Goal: Task Accomplishment & Management: Manage account settings

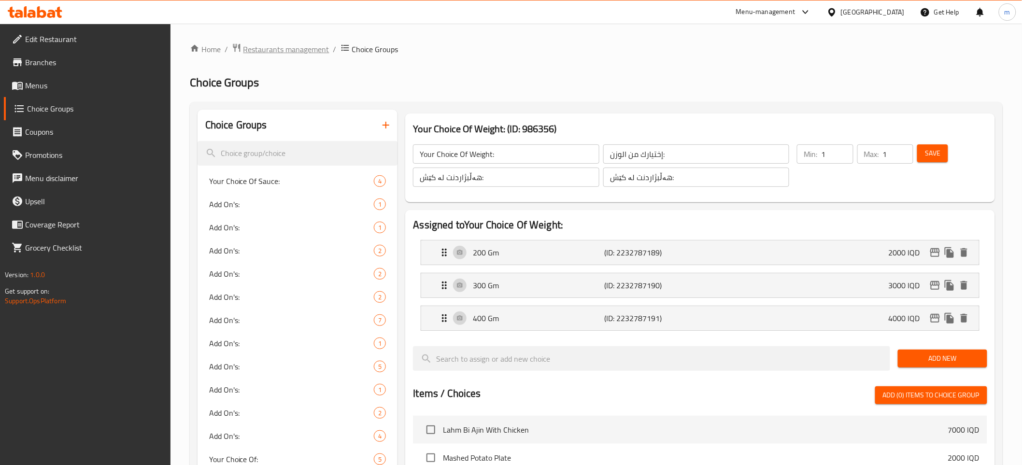
click at [291, 53] on span "Restaurants management" at bounding box center [286, 49] width 86 height 12
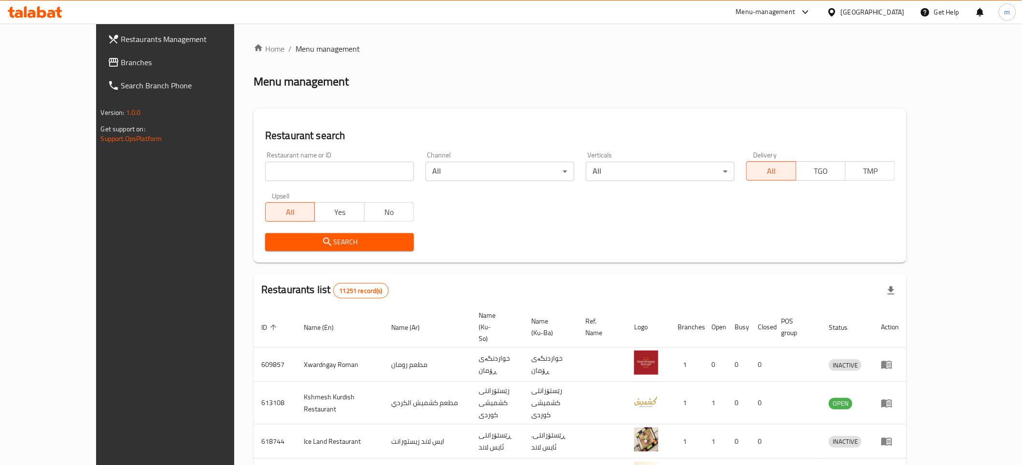
click at [121, 60] on span "Branches" at bounding box center [190, 62] width 138 height 12
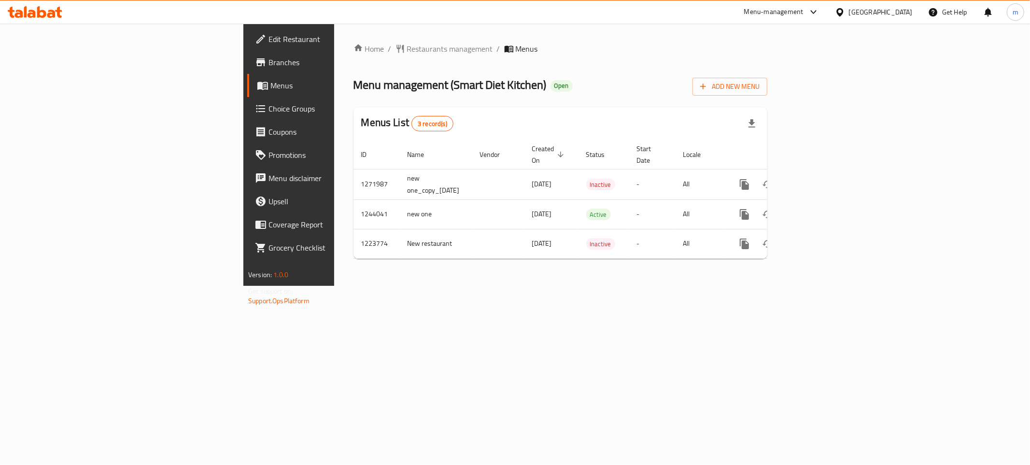
click at [268, 61] on span "Branches" at bounding box center [337, 62] width 139 height 12
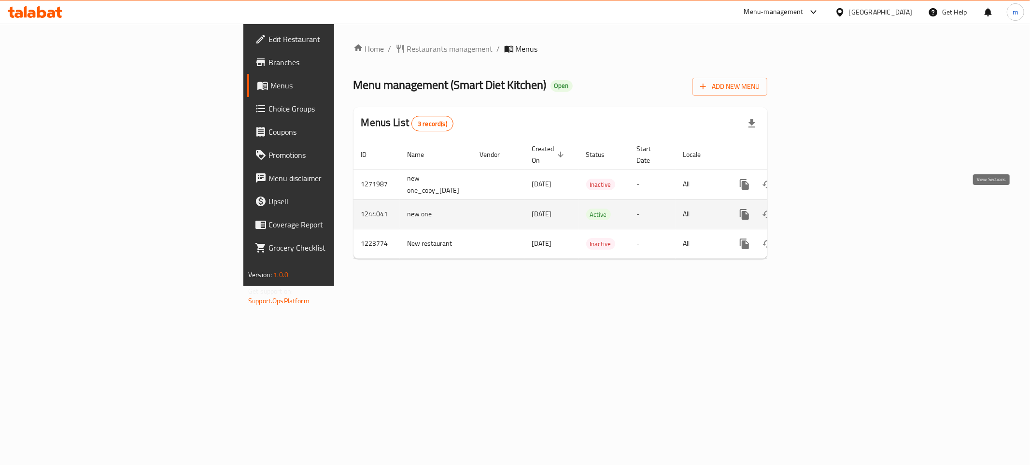
click at [820, 209] on icon "enhanced table" at bounding box center [814, 215] width 12 height 12
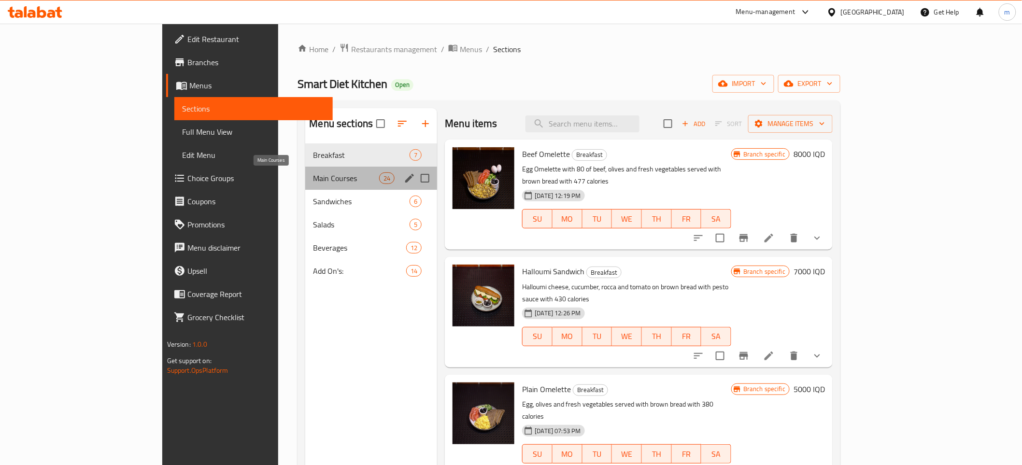
click at [313, 180] on span "Main Courses" at bounding box center [346, 178] width 66 height 12
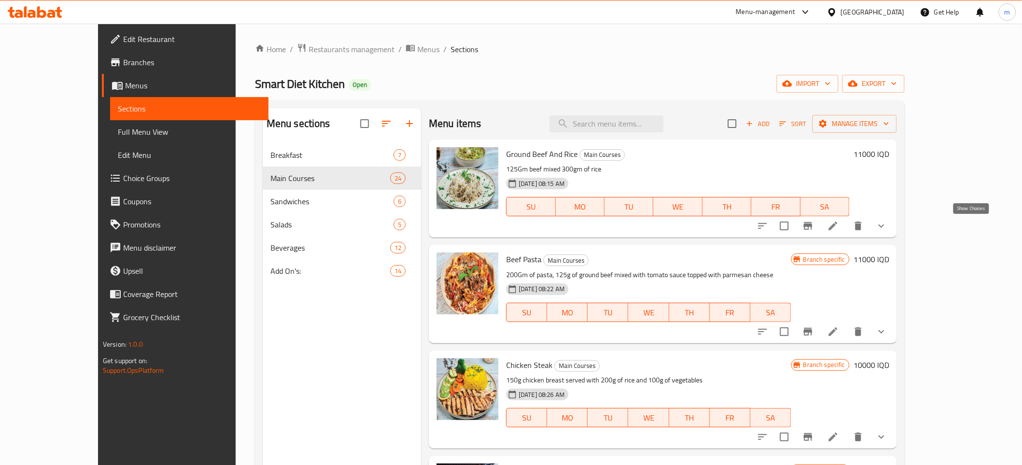
click at [887, 228] on icon "show more" at bounding box center [881, 226] width 12 height 12
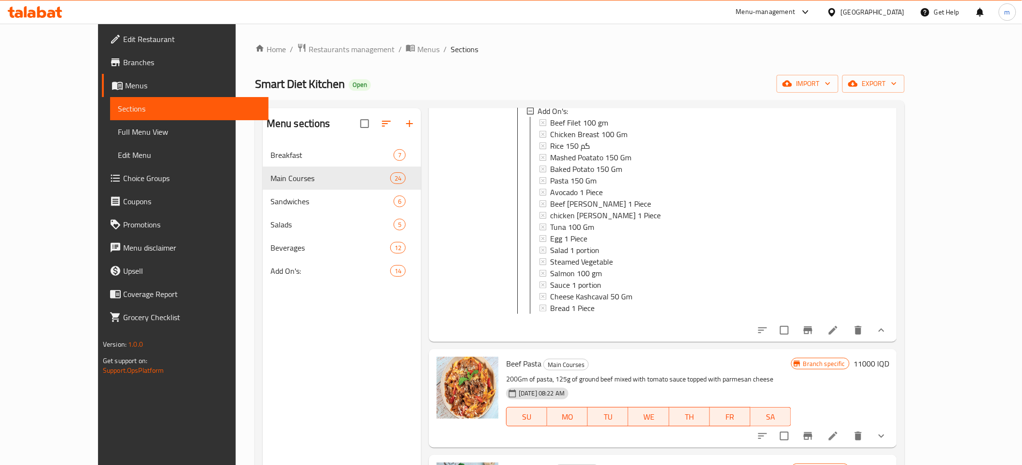
scroll to position [286, 0]
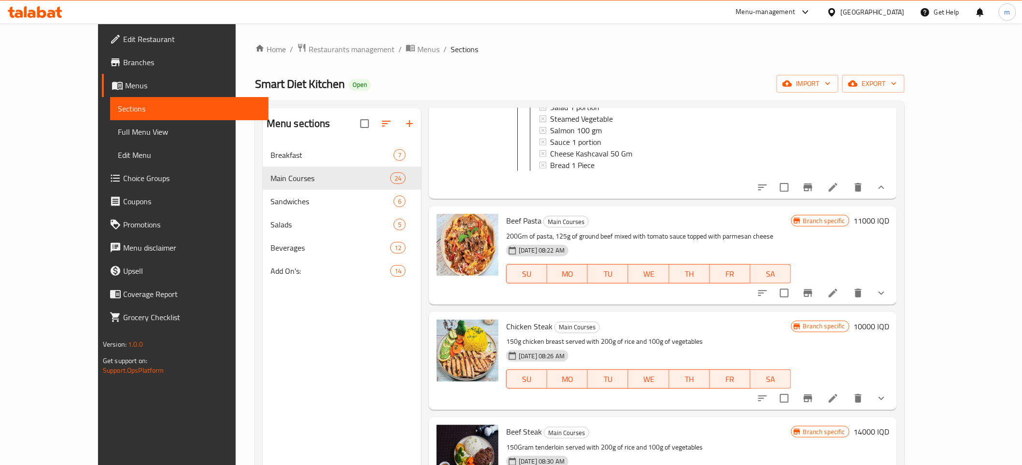
click at [887, 296] on icon "show more" at bounding box center [881, 293] width 12 height 12
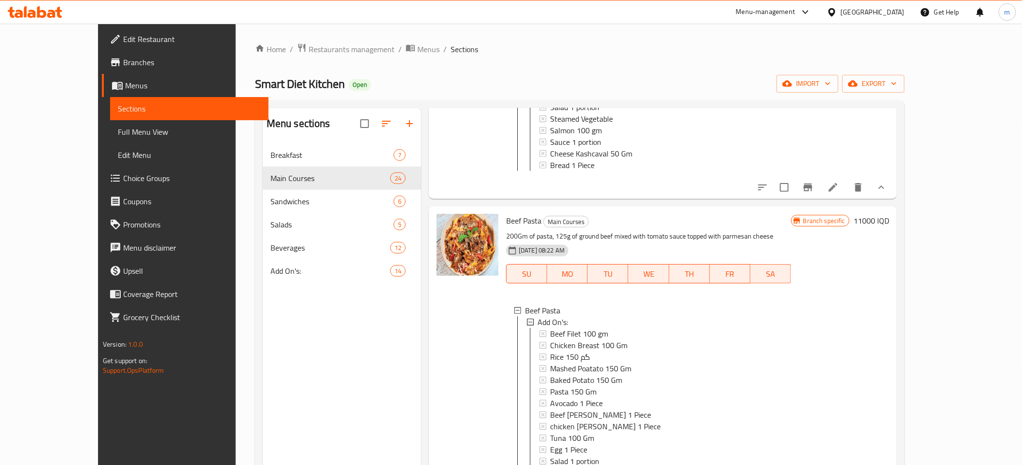
scroll to position [1, 0]
click at [123, 182] on span "Choice Groups" at bounding box center [192, 178] width 138 height 12
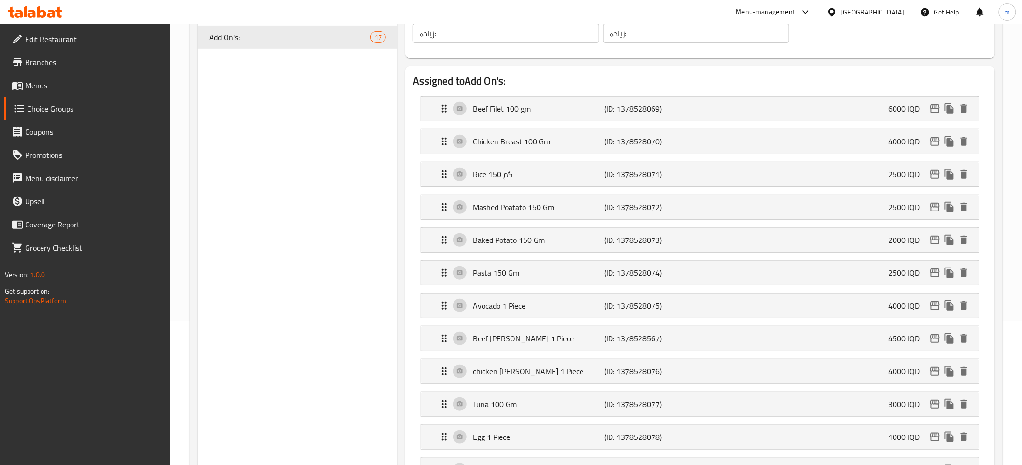
scroll to position [143, 0]
click at [535, 180] on p "Rice 150 گم" at bounding box center [538, 175] width 131 height 12
